Goal: Find specific page/section: Find specific page/section

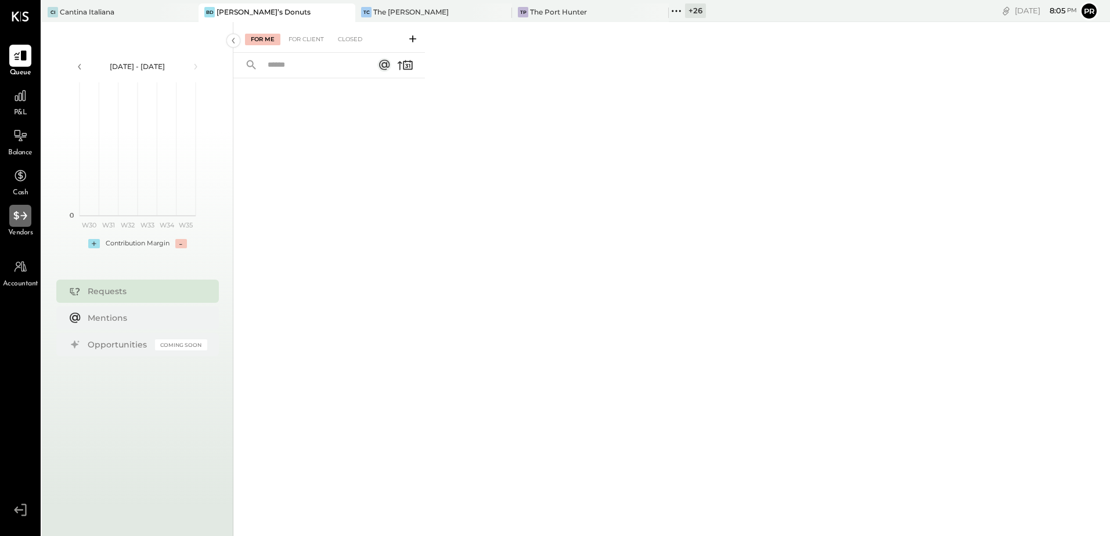
click at [27, 227] on div at bounding box center [20, 216] width 22 height 22
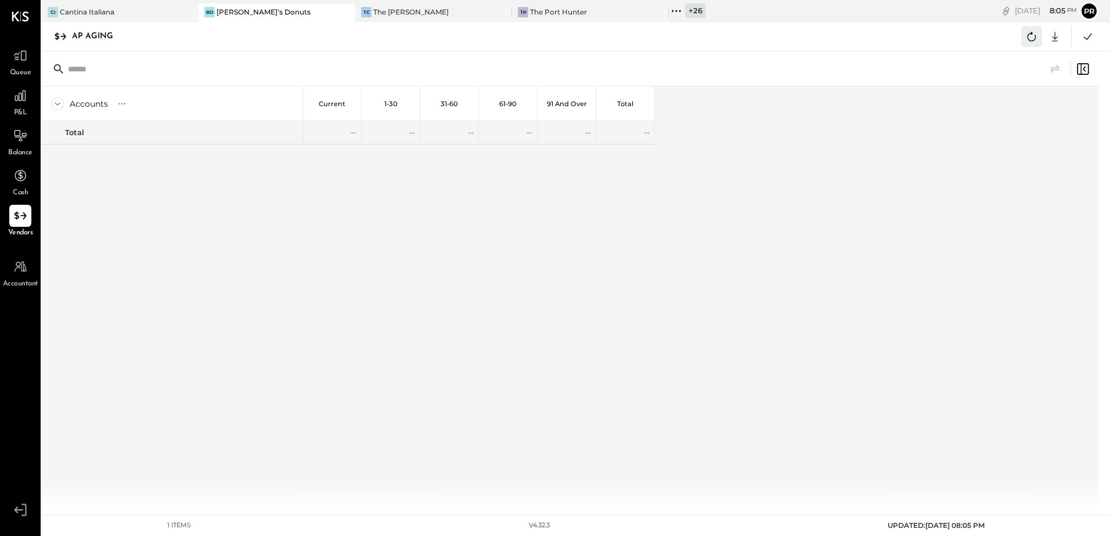
drag, startPoint x: 1033, startPoint y: 37, endPoint x: 1020, endPoint y: 39, distance: 12.5
click at [1032, 37] on icon at bounding box center [1031, 36] width 15 height 15
click at [149, 8] on div "CI Cantina Italiana" at bounding box center [111, 12] width 139 height 10
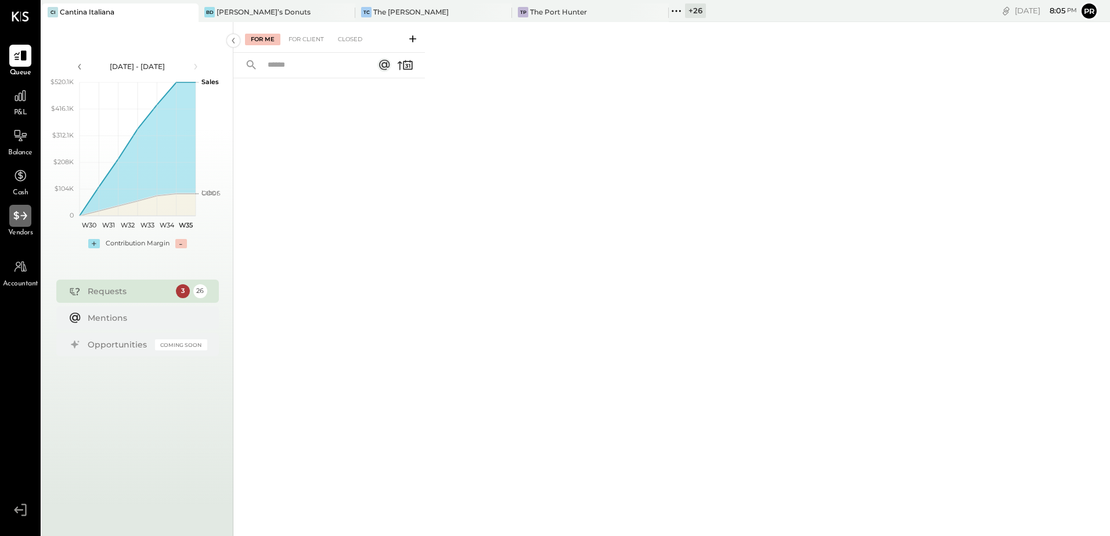
click at [21, 224] on div at bounding box center [20, 216] width 22 height 22
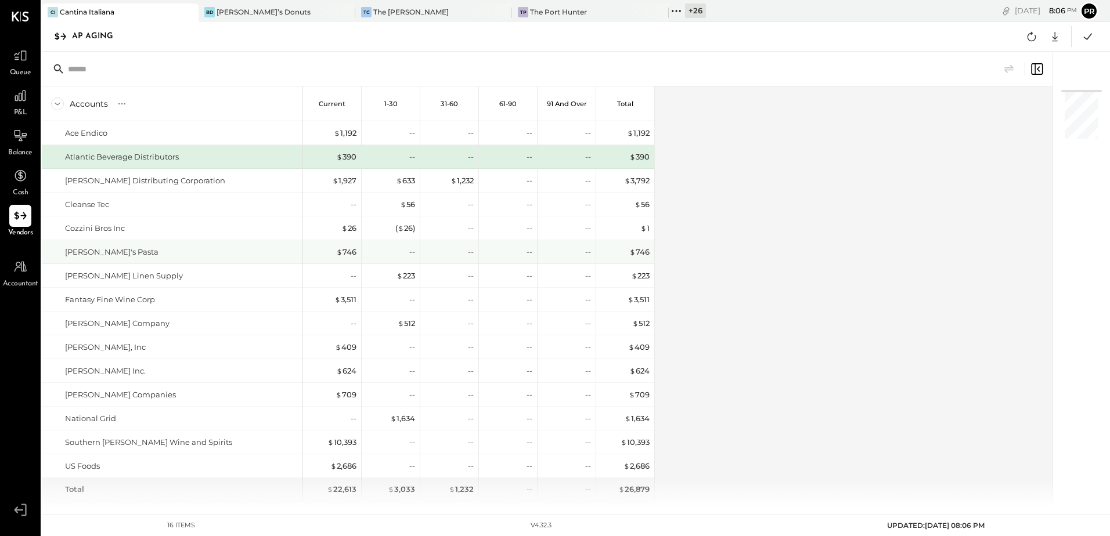
scroll to position [23, 0]
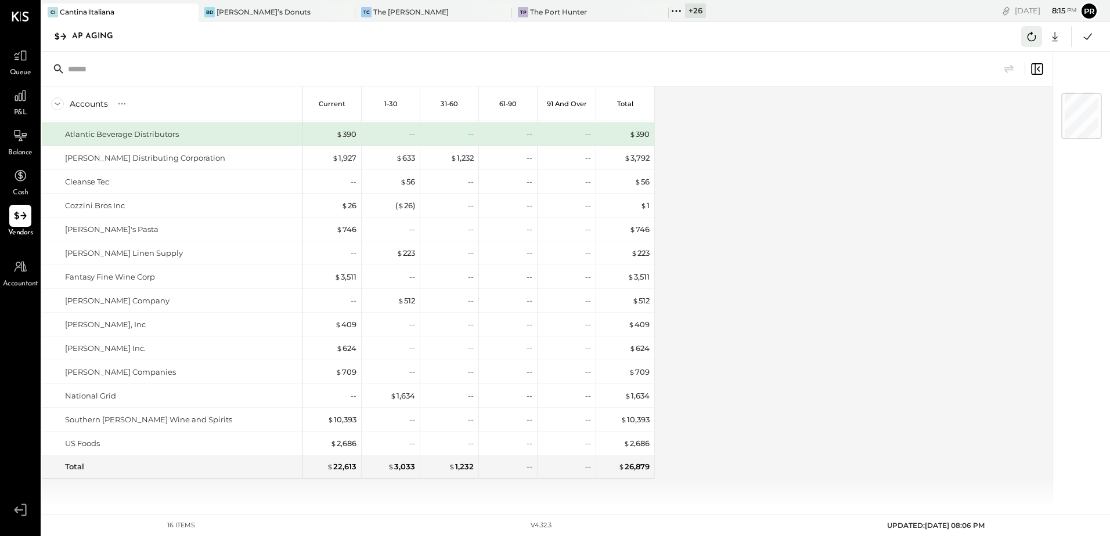
click at [1032, 39] on icon at bounding box center [1031, 36] width 15 height 15
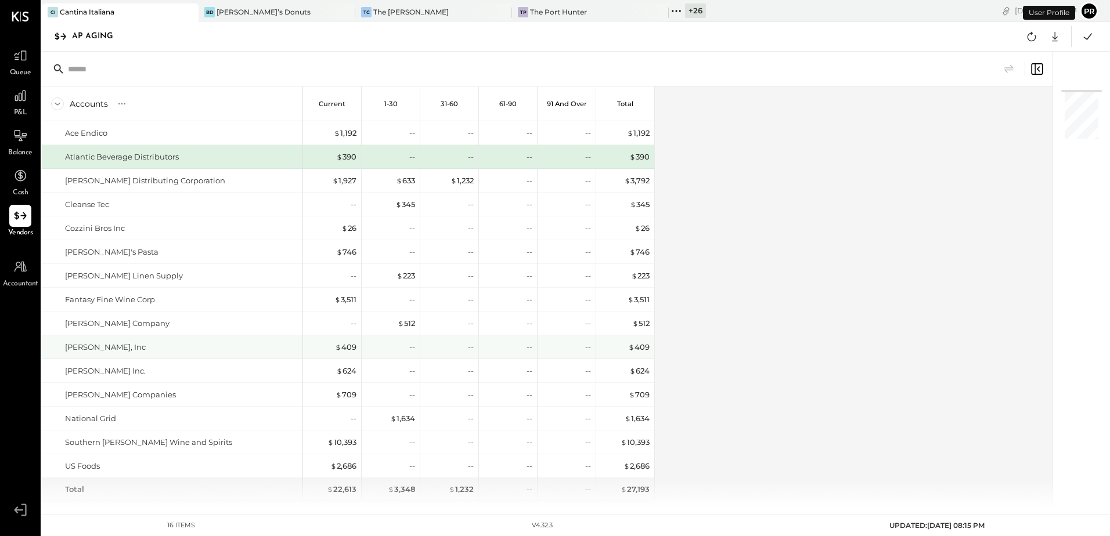
scroll to position [23, 0]
